Goal: Transaction & Acquisition: Purchase product/service

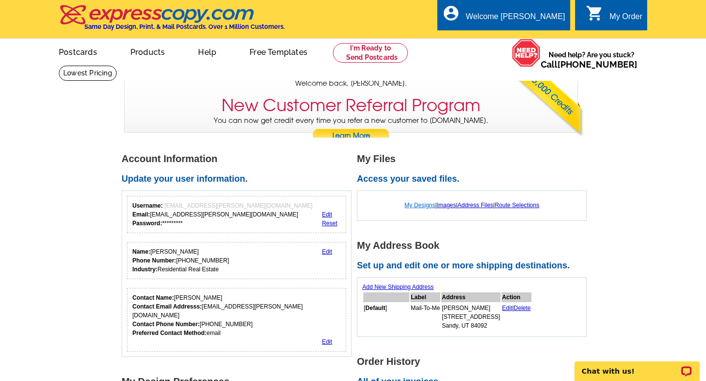
click at [412, 206] on link "My Designs" at bounding box center [419, 205] width 31 height 7
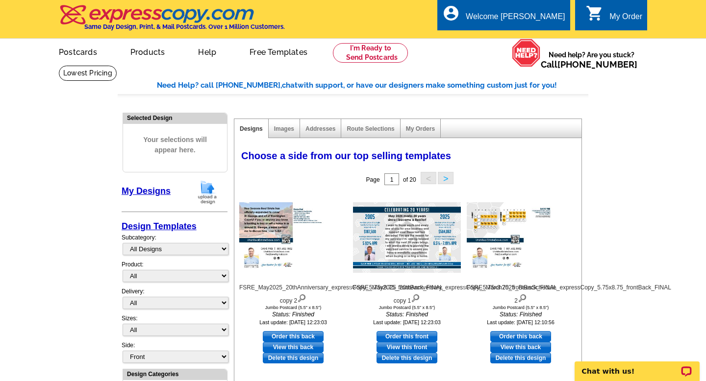
click at [208, 194] on img at bounding box center [207, 192] width 25 height 25
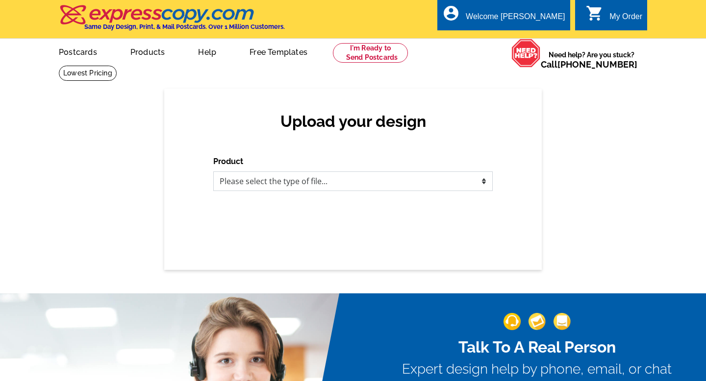
click at [254, 189] on select "Please select the type of file... Postcards Business Cards Letters and flyers G…" at bounding box center [352, 182] width 279 height 20
click at [213, 172] on select "Please select the type of file... Postcards Business Cards Letters and flyers G…" at bounding box center [352, 182] width 279 height 20
click at [258, 181] on select "Please select the type of file... Postcards Business Cards Letters and flyers G…" at bounding box center [352, 182] width 279 height 20
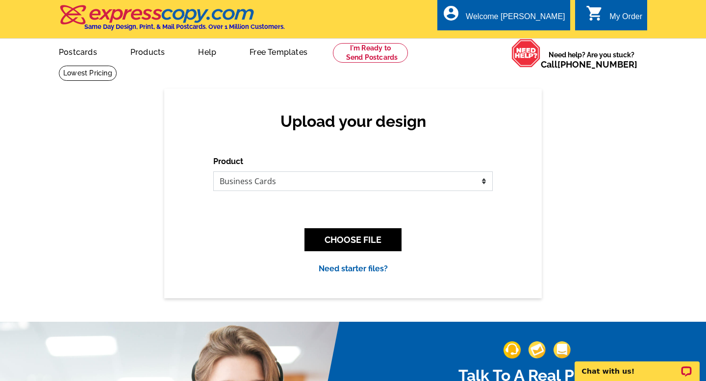
select select "1"
click at [213, 172] on select "Please select the type of file... Postcards Business Cards Letters and flyers G…" at bounding box center [352, 182] width 279 height 20
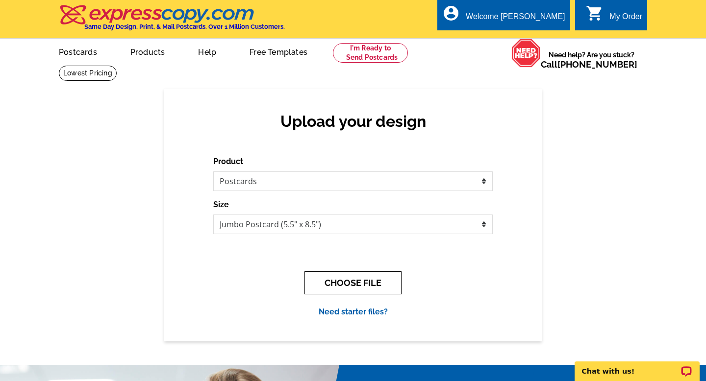
click at [368, 282] on button "CHOOSE FILE" at bounding box center [352, 283] width 97 height 23
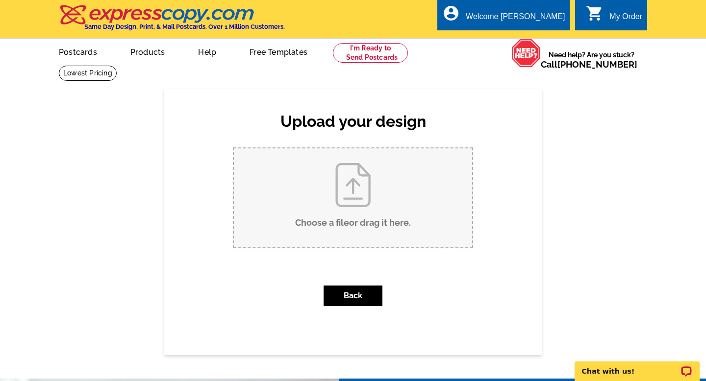
click at [374, 222] on input "Choose a file or drag it here ." at bounding box center [353, 198] width 238 height 99
type input "C:\fakepath\FSRE_AugustF2025_FootballSchedule_expressCopy_5.75x8.75_frontBack_F…"
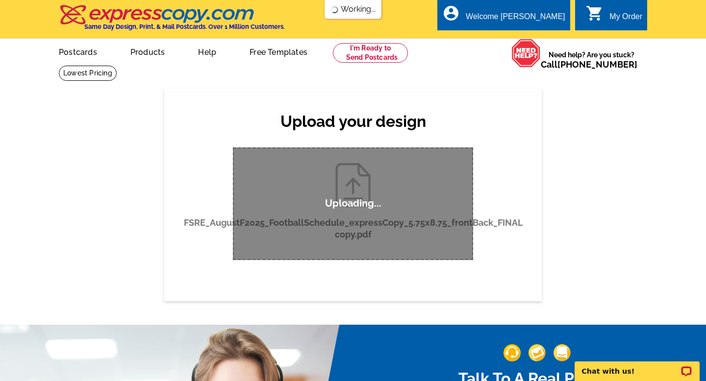
click at [331, 208] on p "Uploading..." at bounding box center [353, 204] width 56 height 12
click at [347, 188] on div "Uploading..." at bounding box center [353, 204] width 240 height 113
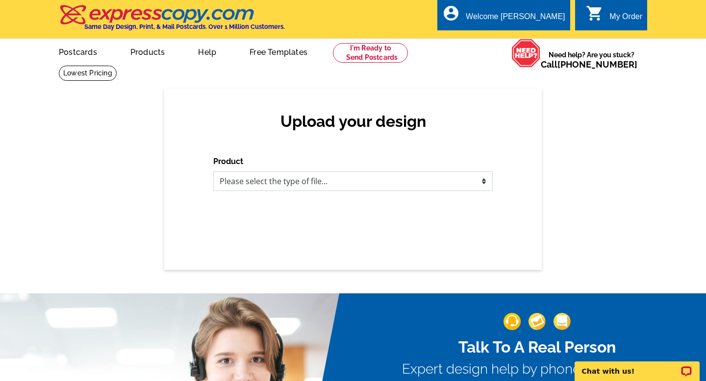
click at [403, 189] on select "Please select the type of file... Postcards Business Cards Letters and flyers G…" at bounding box center [352, 182] width 279 height 20
select select "1"
click at [213, 172] on select "Please select the type of file... Postcards Business Cards Letters and flyers G…" at bounding box center [352, 182] width 279 height 20
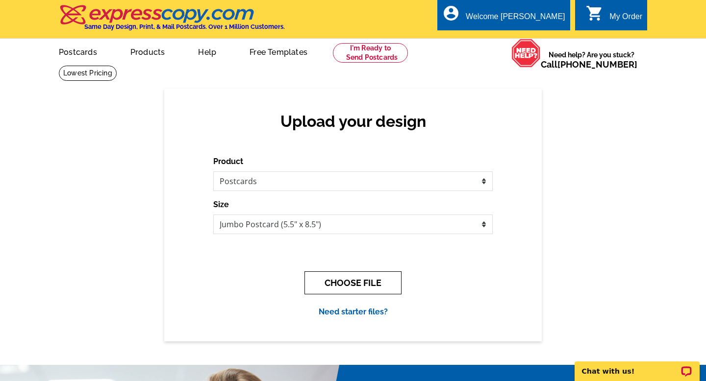
click at [347, 282] on button "CHOOSE FILE" at bounding box center [352, 283] width 97 height 23
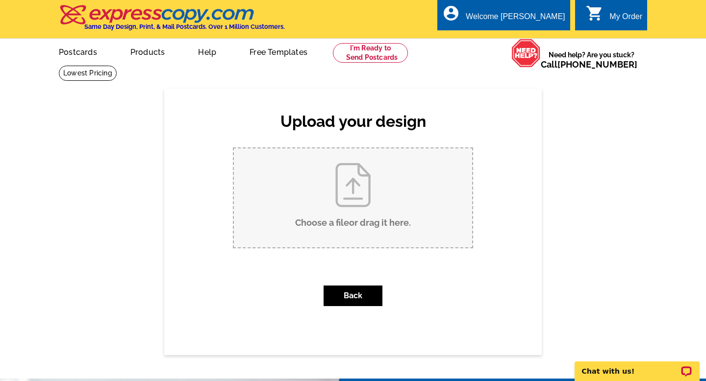
click at [361, 215] on input "Choose a file or drag it here ." at bounding box center [353, 198] width 238 height 99
type input "C:\fakepath\FSRE_AugustF2025_FootballSchedule_expressCopy_5.75x8.75_frontBack_F…"
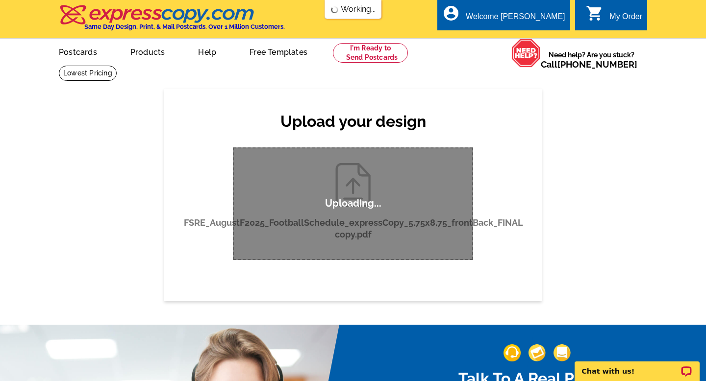
click at [458, 257] on div "Uploading..." at bounding box center [353, 204] width 240 height 113
click at [448, 216] on div "Uploading..." at bounding box center [353, 204] width 240 height 113
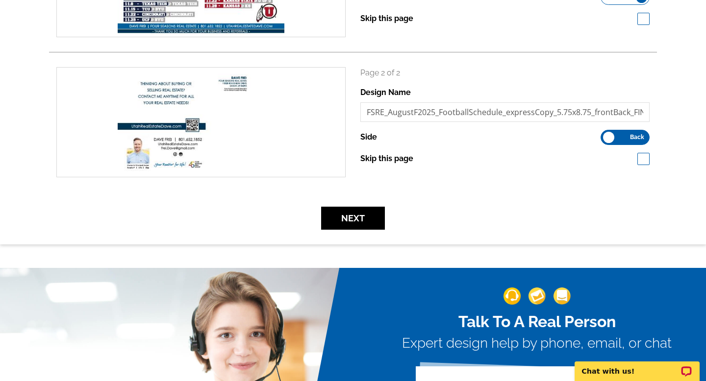
scroll to position [245, 0]
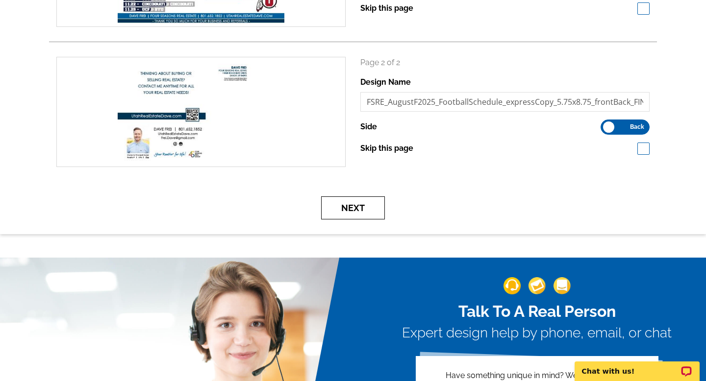
click at [376, 202] on button "Next" at bounding box center [353, 208] width 64 height 23
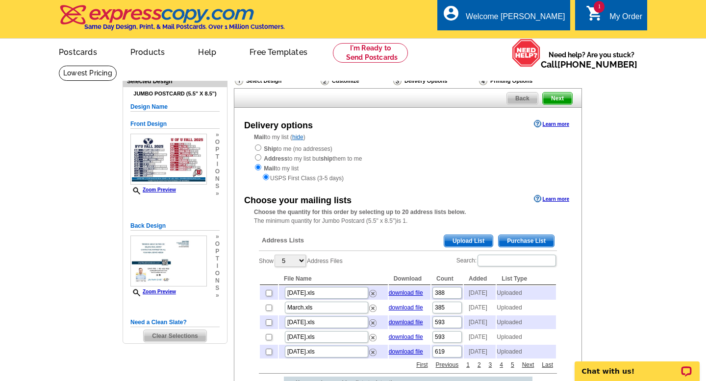
click at [456, 243] on span "Upload List" at bounding box center [468, 241] width 49 height 12
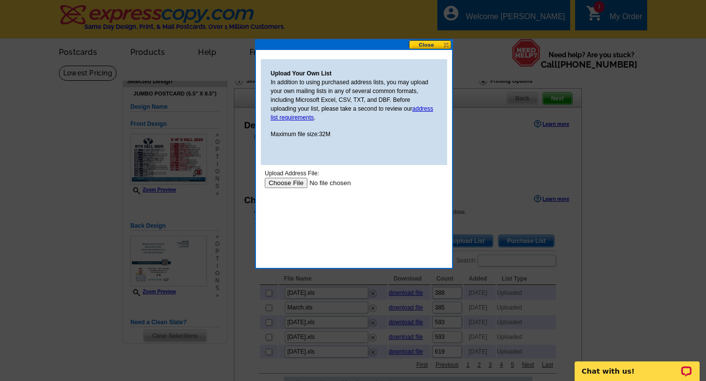
click at [298, 185] on input "file" at bounding box center [327, 183] width 124 height 10
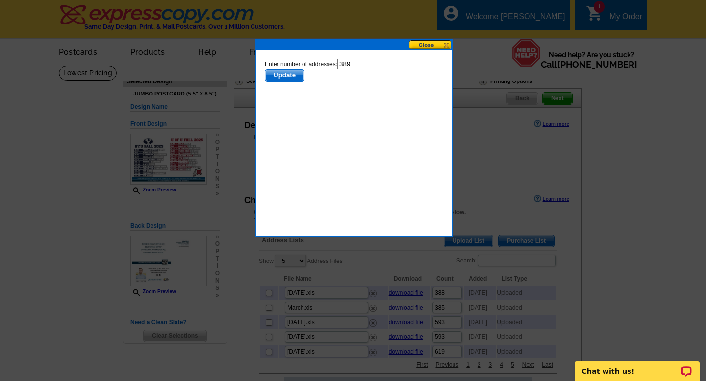
click at [358, 63] on input "389" at bounding box center [380, 64] width 87 height 10
type input "388"
click at [275, 76] on span "Update" at bounding box center [284, 76] width 39 height 12
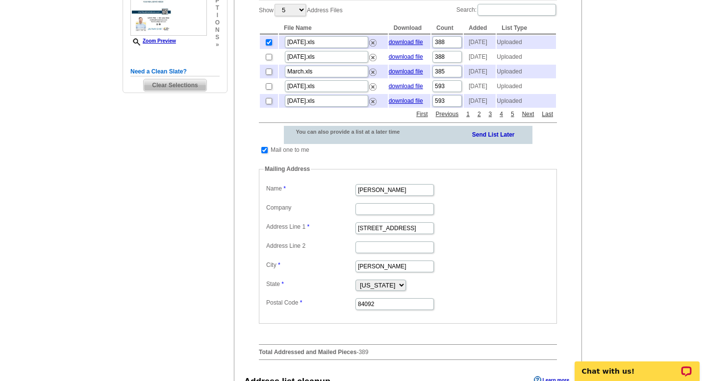
scroll to position [252, 0]
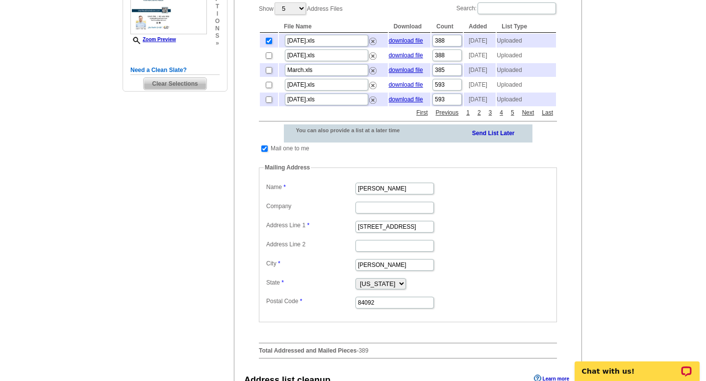
click at [286, 153] on td "Mail one to me" at bounding box center [290, 149] width 40 height 10
click at [267, 152] on input "checkbox" at bounding box center [264, 149] width 6 height 6
checkbox input "false"
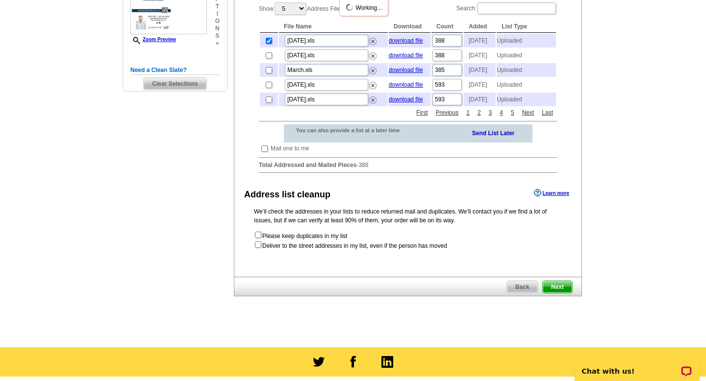
click at [568, 293] on span "Next" at bounding box center [557, 287] width 29 height 12
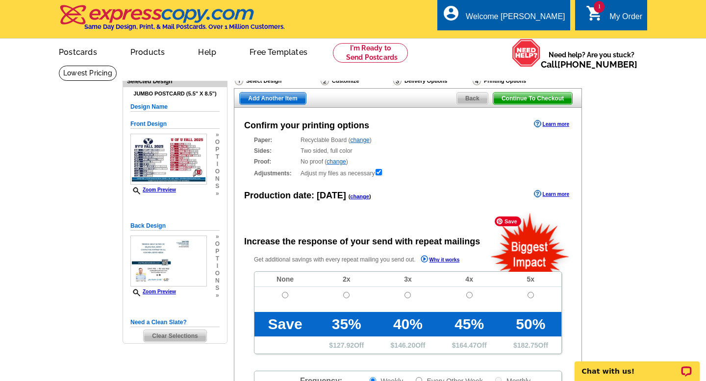
radio input "false"
click at [287, 294] on input "radio" at bounding box center [285, 295] width 6 height 6
radio input "true"
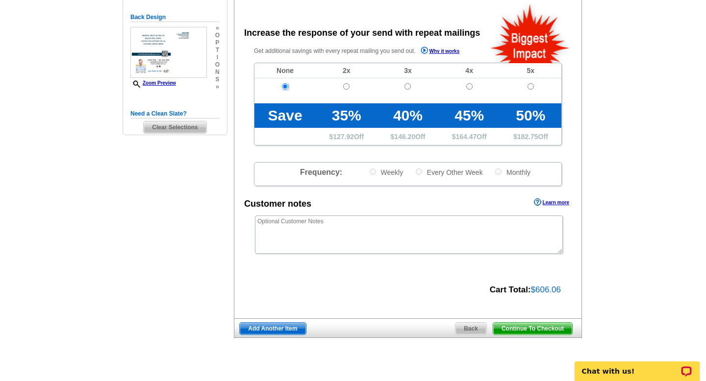
scroll to position [216, 0]
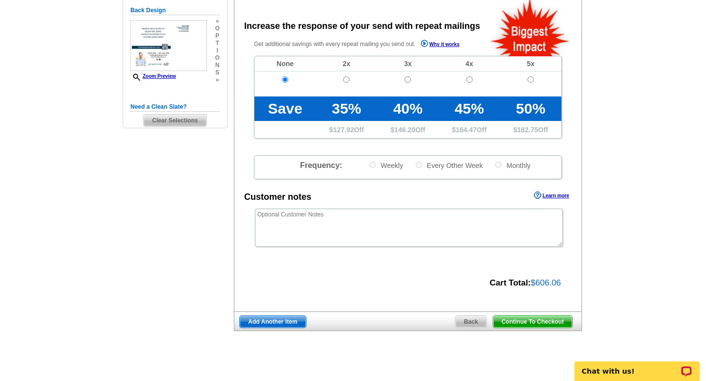
click at [522, 322] on span "Continue To Checkout" at bounding box center [532, 322] width 79 height 12
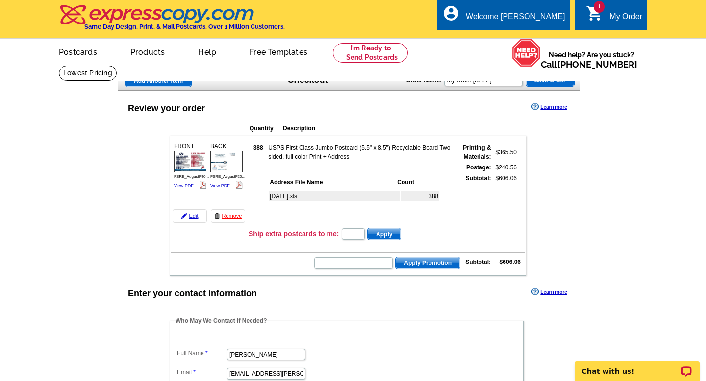
click at [354, 266] on input "text" at bounding box center [353, 263] width 78 height 12
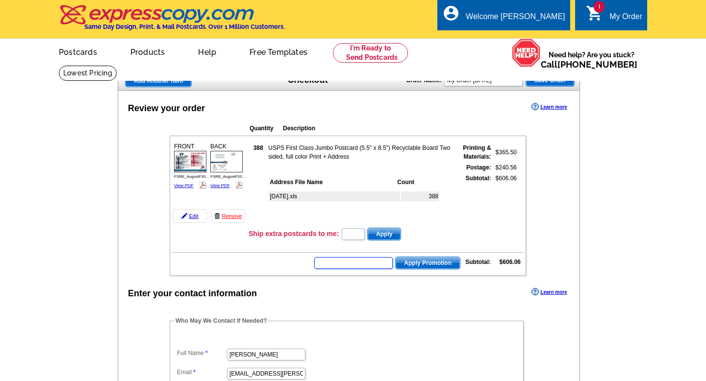
paste input "hurry40"
type input "hurry40"
click at [423, 265] on span "Apply Promotion" at bounding box center [428, 263] width 64 height 12
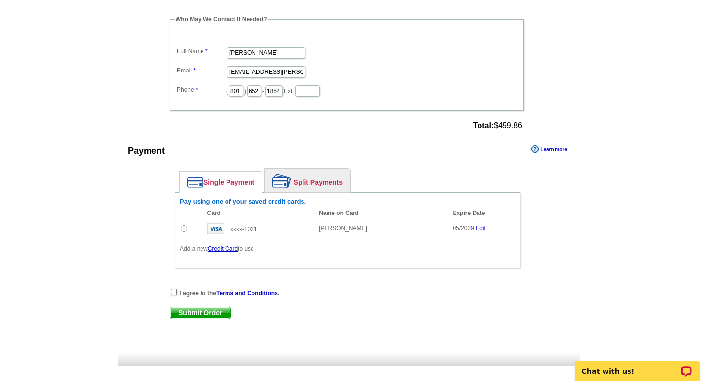
scroll to position [335, 0]
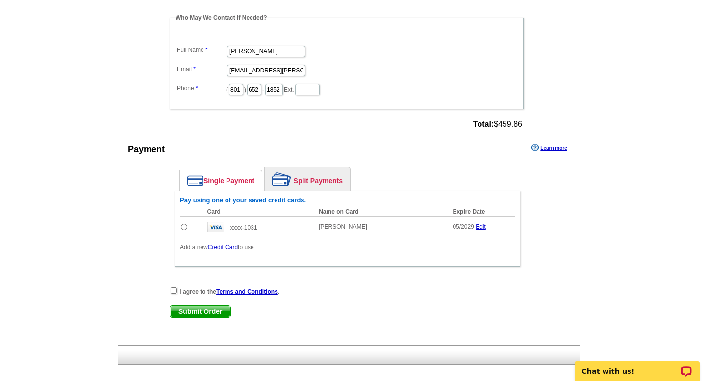
click at [185, 227] on input "radio" at bounding box center [184, 227] width 6 height 6
radio input "true"
click at [174, 293] on input "checkbox" at bounding box center [174, 291] width 6 height 6
checkbox input "true"
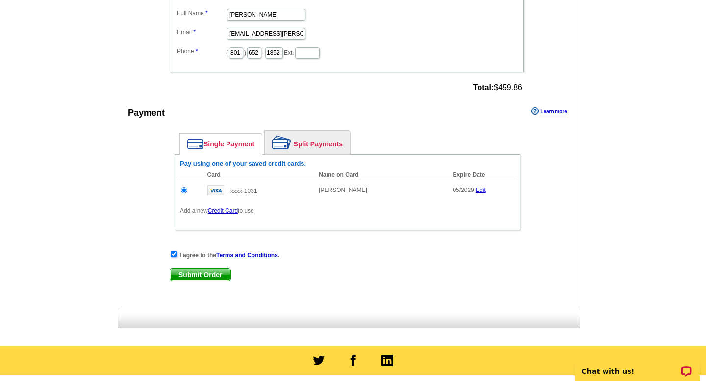
scroll to position [373, 0]
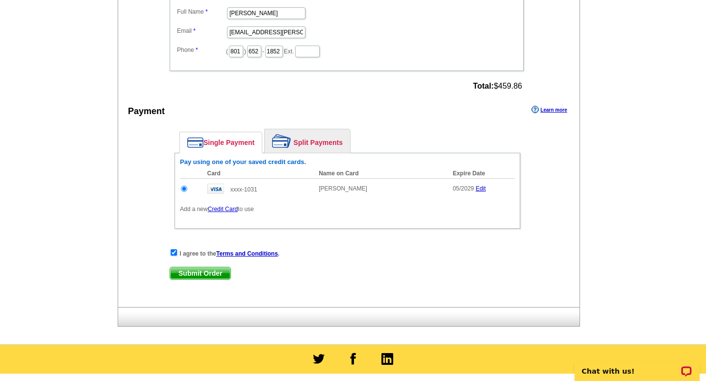
click at [201, 269] on span "Submit Order" at bounding box center [200, 274] width 60 height 12
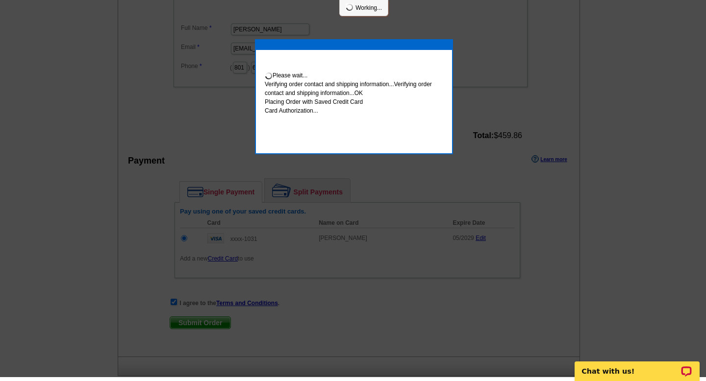
scroll to position [369, 0]
